Goal: Information Seeking & Learning: Find contact information

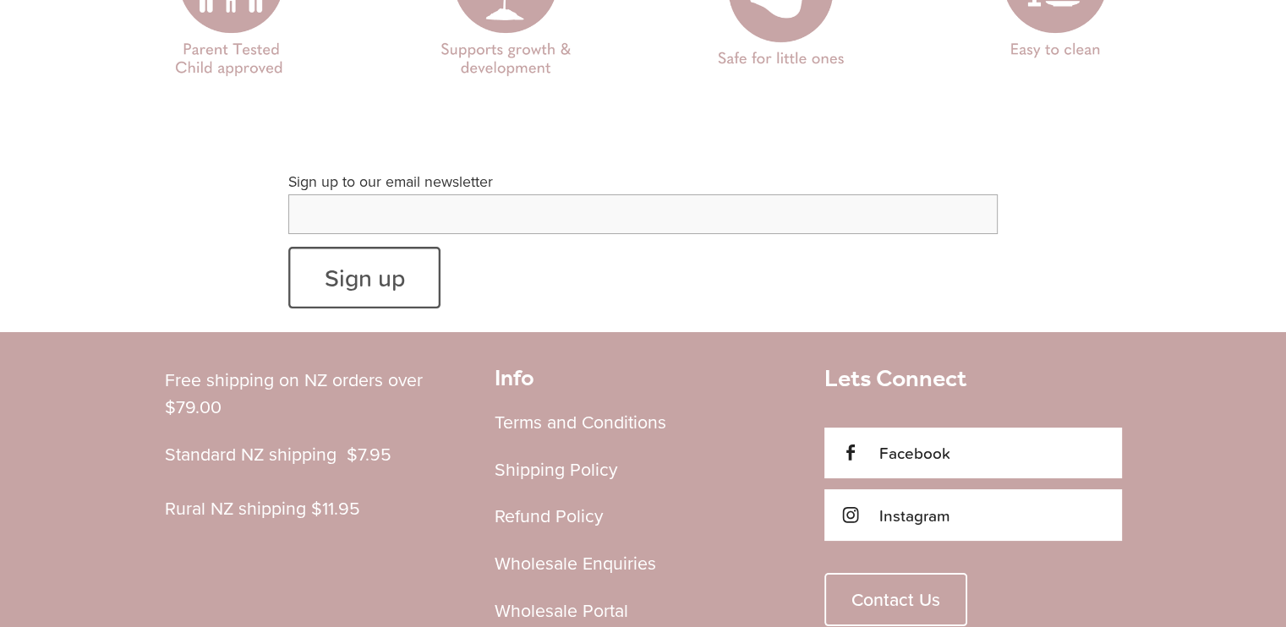
scroll to position [6545, 0]
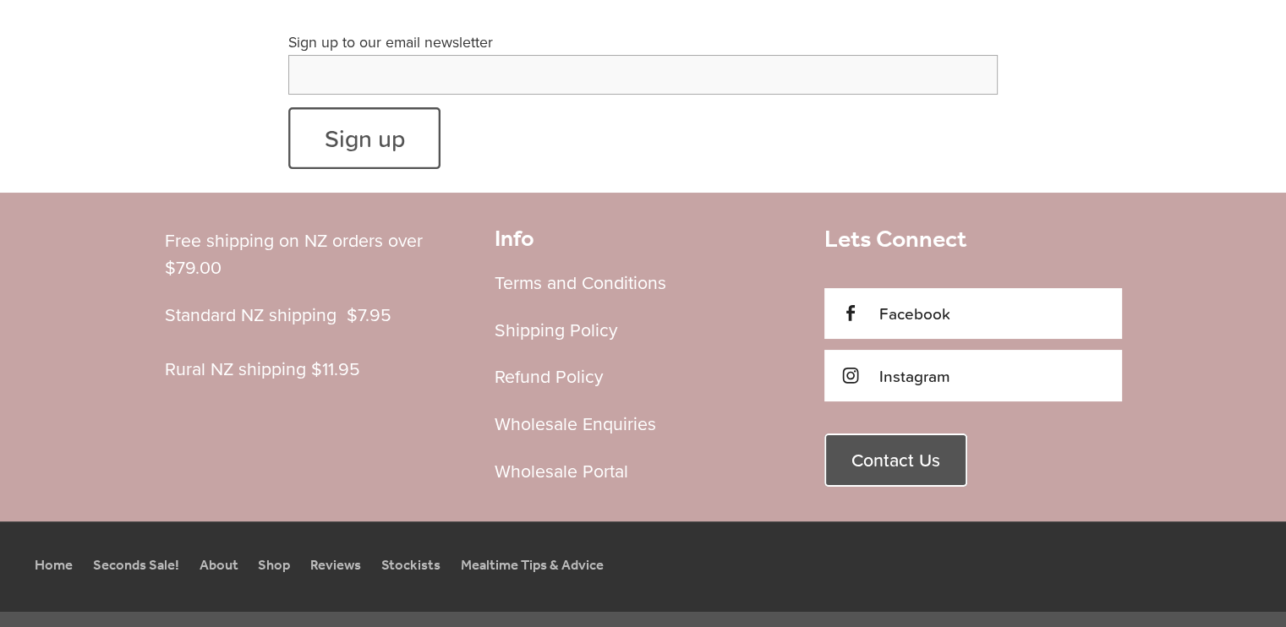
click at [864, 450] on span "Contact Us" at bounding box center [895, 461] width 89 height 22
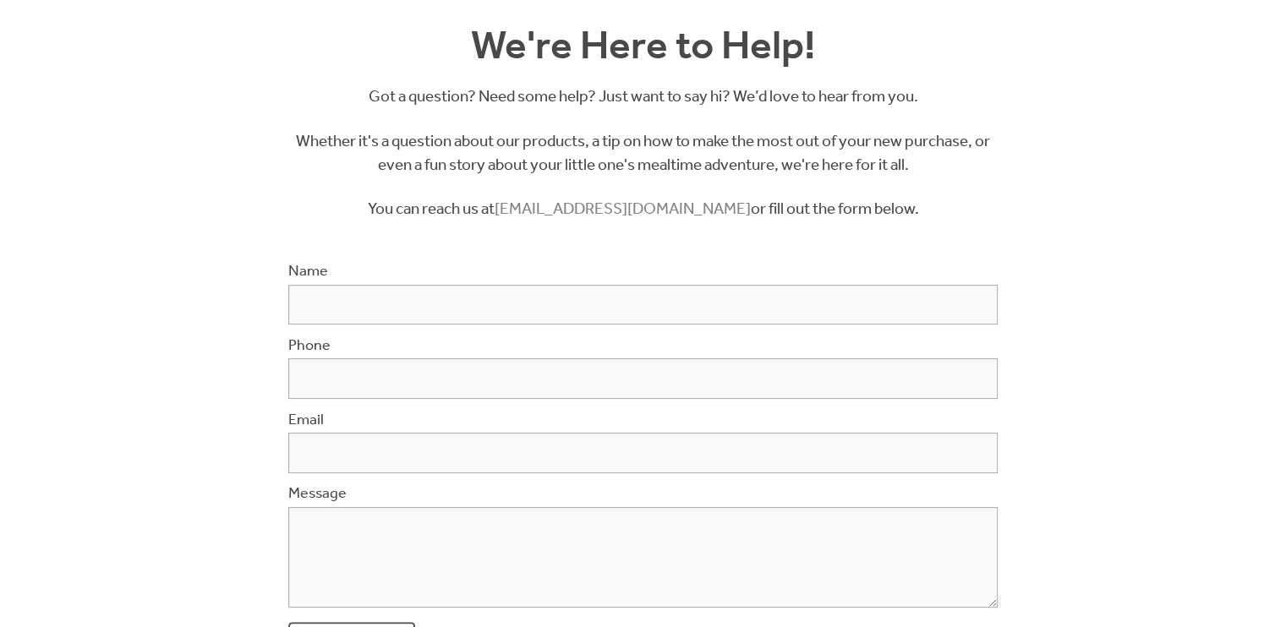
scroll to position [227, 0]
drag, startPoint x: 538, startPoint y: 206, endPoint x: 705, endPoint y: 200, distance: 167.5
click at [705, 200] on p "You can reach us at [EMAIL_ADDRESS][DOMAIN_NAME] or fill out the form below." at bounding box center [643, 210] width 710 height 25
copy p "[EMAIL_ADDRESS][DOMAIN_NAME]"
